Goal: Task Accomplishment & Management: Use online tool/utility

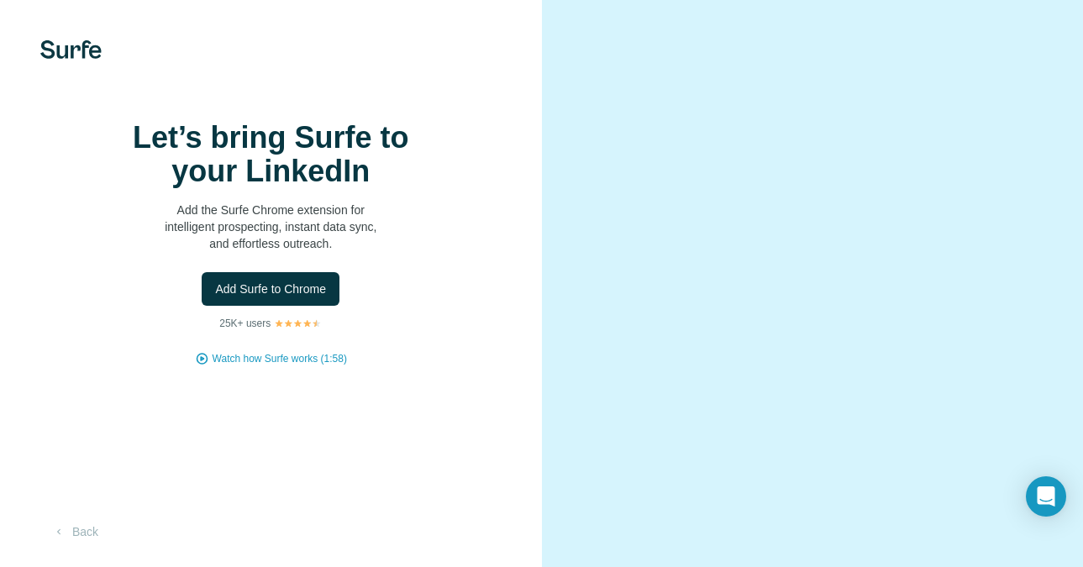
click at [405, 63] on div "Let’s bring Surfe to your LinkedIn Add the Surfe Chrome extension for intellige…" at bounding box center [271, 283] width 542 height 567
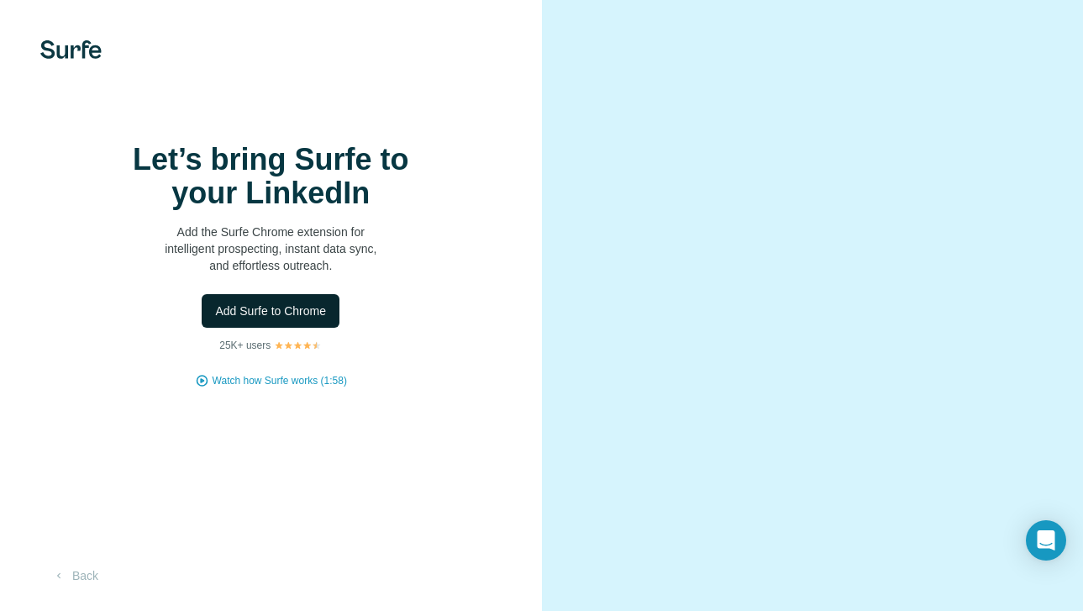
click at [316, 316] on span "Add Surfe to Chrome" at bounding box center [270, 310] width 111 height 17
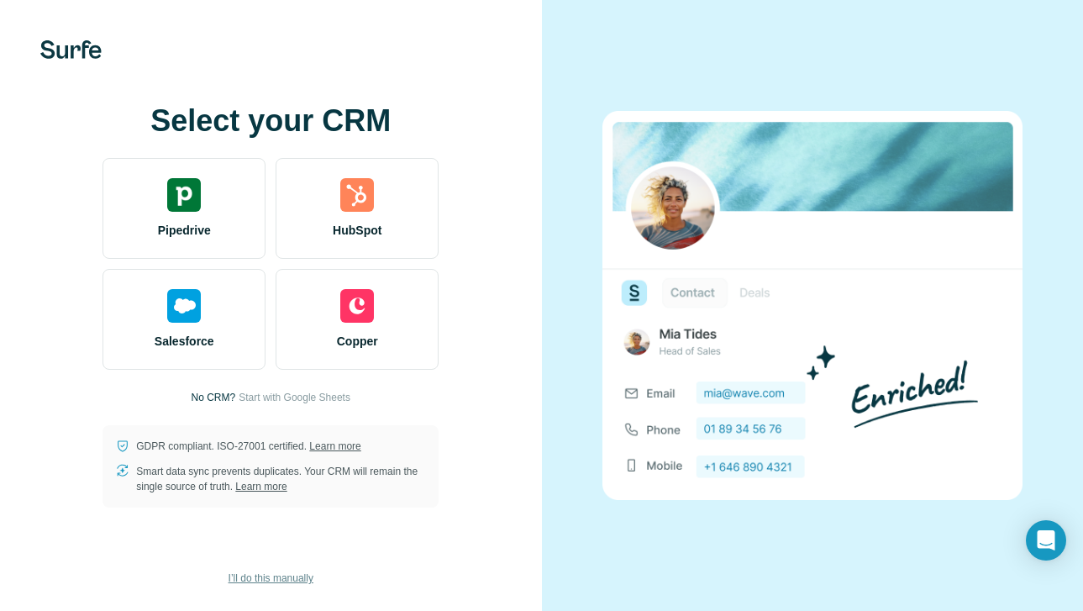
click at [286, 566] on span "I’ll do this manually" at bounding box center [270, 577] width 85 height 15
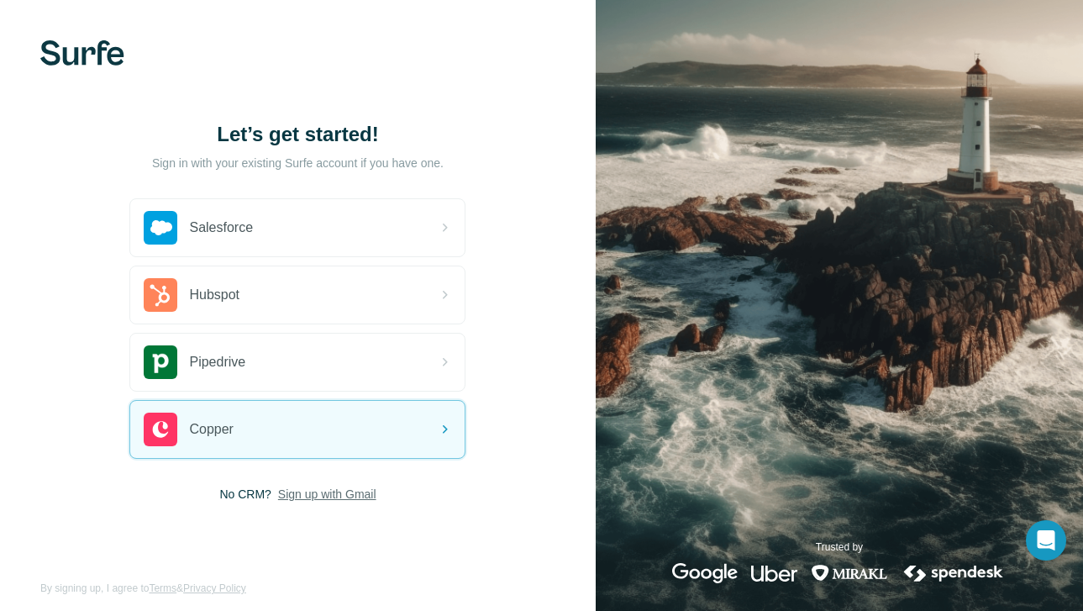
click at [359, 491] on span "Sign up with Gmail" at bounding box center [327, 493] width 98 height 17
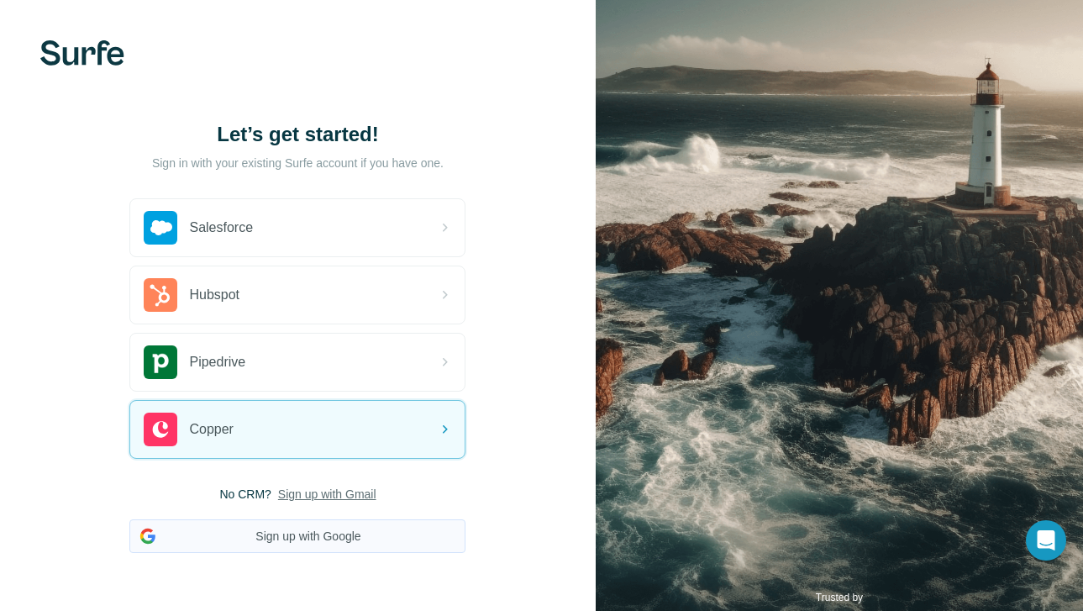
click at [332, 543] on button "Sign up with Google" at bounding box center [297, 536] width 336 height 34
